Goal: Find specific page/section: Find specific page/section

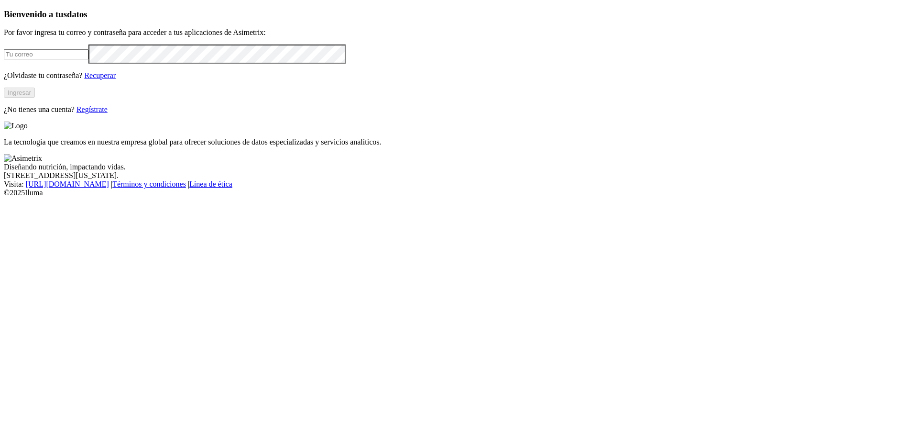
type input "[PERSON_NAME][EMAIL_ADDRESS][PERSON_NAME][DOMAIN_NAME]"
click at [35, 98] on button "Ingresar" at bounding box center [19, 93] width 31 height 10
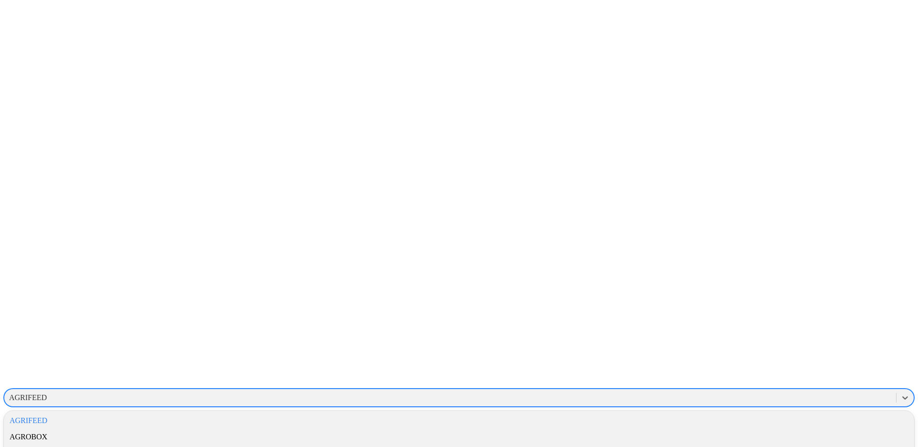
click at [47, 393] on div "AGRIFEED" at bounding box center [28, 397] width 38 height 9
click at [768, 308] on div "GRUPONUTEC" at bounding box center [459, 316] width 911 height 16
